Goal: Information Seeking & Learning: Learn about a topic

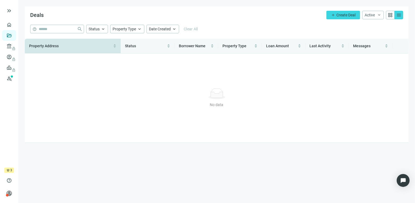
click at [113, 46] on div "Property Address" at bounding box center [72, 46] width 87 height 6
click at [168, 47] on div "Status" at bounding box center [147, 46] width 45 height 6
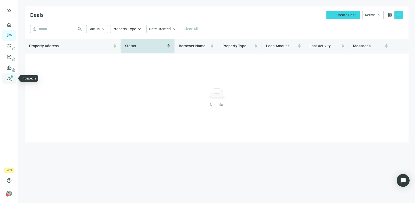
click at [13, 77] on link "Prospects New" at bounding box center [21, 78] width 17 height 11
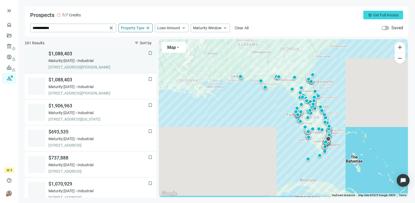
click at [57, 54] on span "$1,088,403" at bounding box center [98, 54] width 100 height 6
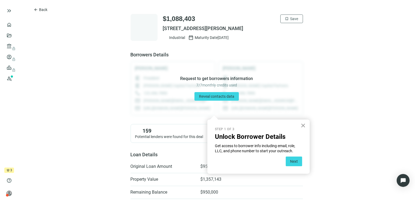
click at [303, 123] on button "×" at bounding box center [302, 125] width 5 height 9
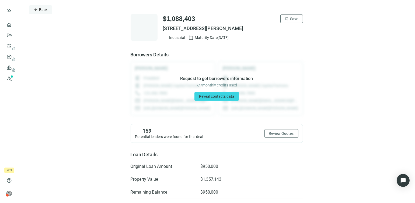
click at [36, 9] on span "arrow_back" at bounding box center [36, 10] width 4 height 4
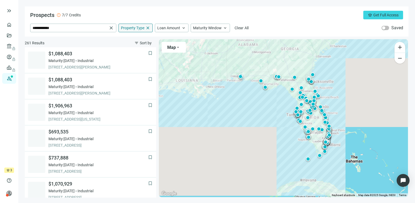
click at [135, 29] on span "Property Type" at bounding box center [132, 28] width 23 height 5
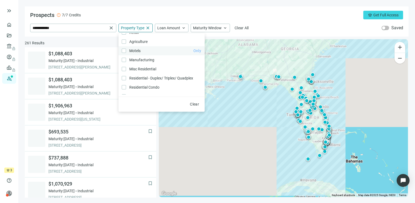
scroll to position [108, 0]
click at [169, 28] on span "Loan Amount" at bounding box center [168, 28] width 23 height 5
